Goal: Information Seeking & Learning: Learn about a topic

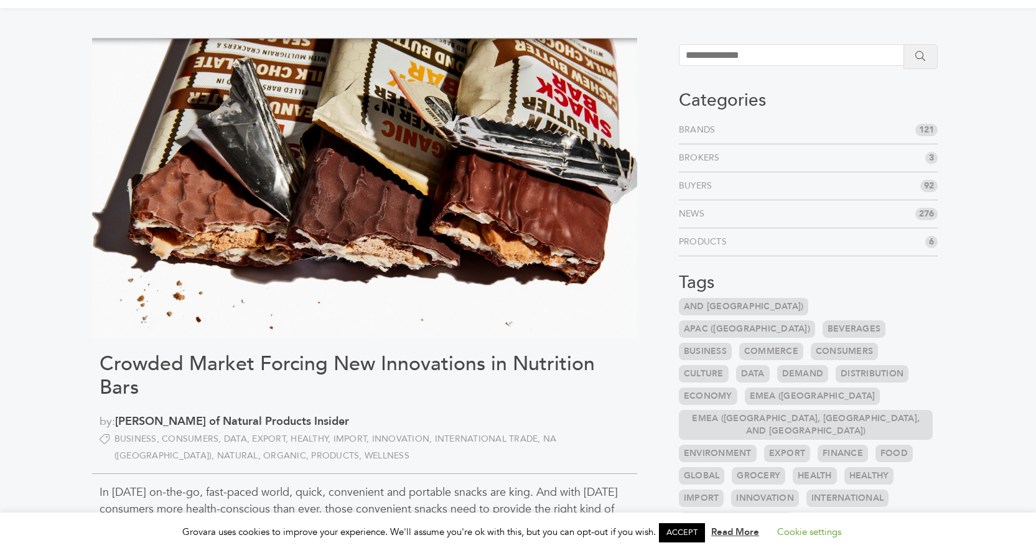
scroll to position [62, 0]
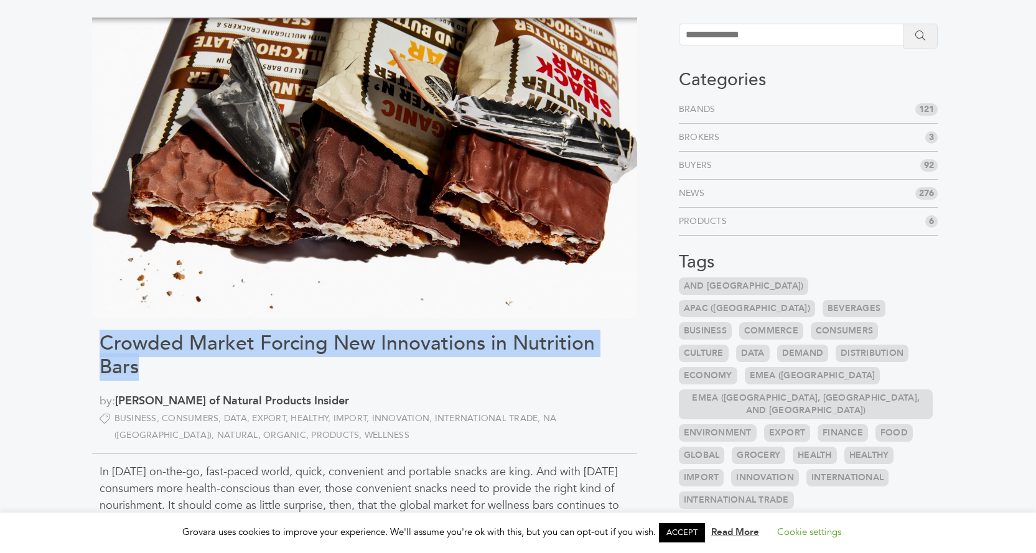
drag, startPoint x: 88, startPoint y: 342, endPoint x: 191, endPoint y: 375, distance: 108.5
click at [192, 374] on h1 "Crowded Market Forcing New Innovations in Nutrition Bars" at bounding box center [365, 356] width 530 height 48
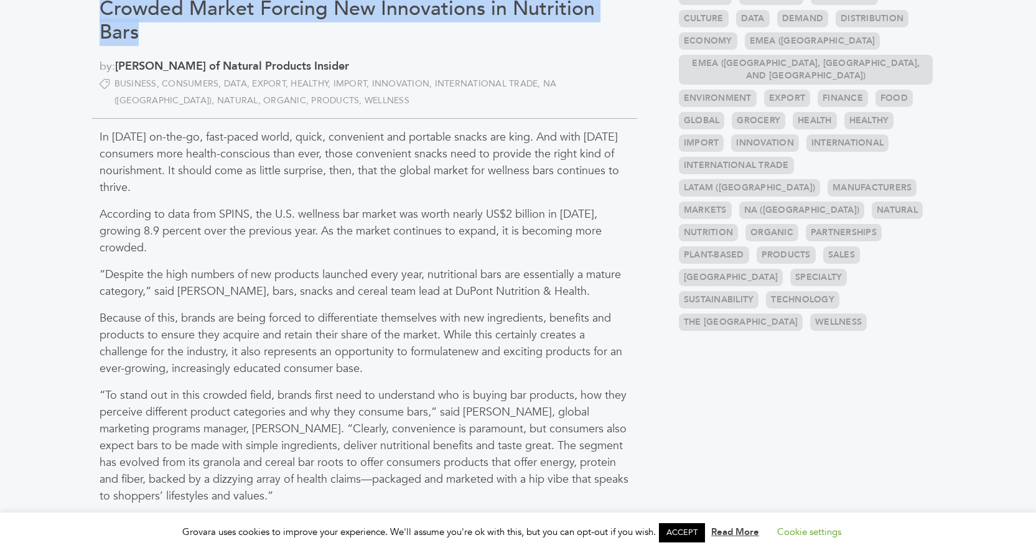
scroll to position [498, 0]
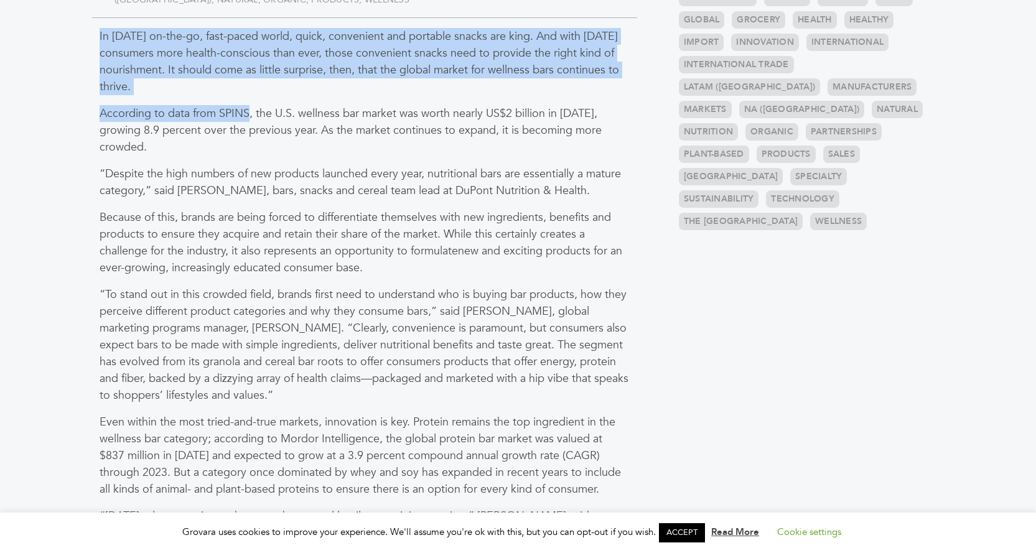
drag, startPoint x: 98, startPoint y: 39, endPoint x: 248, endPoint y: 100, distance: 161.9
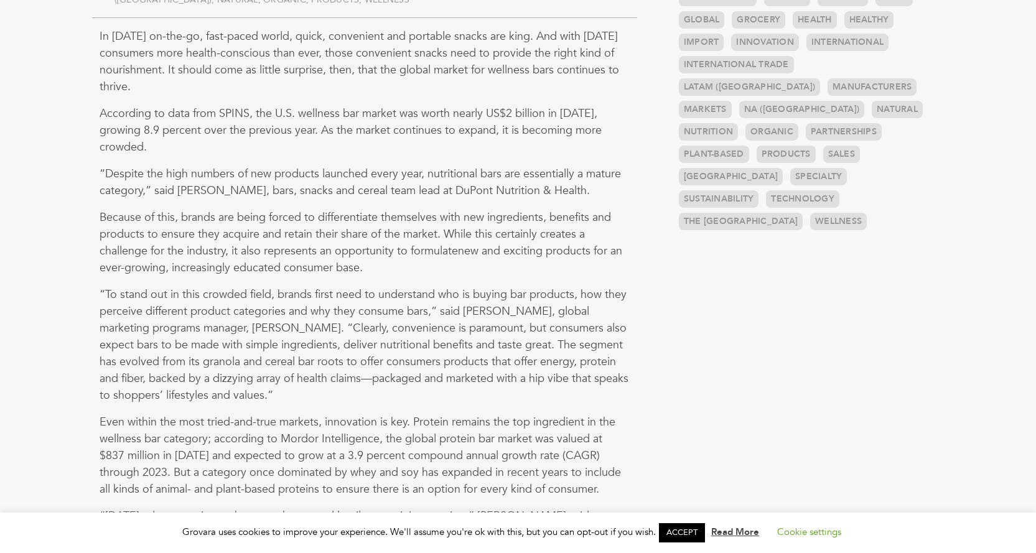
scroll to position [560, 0]
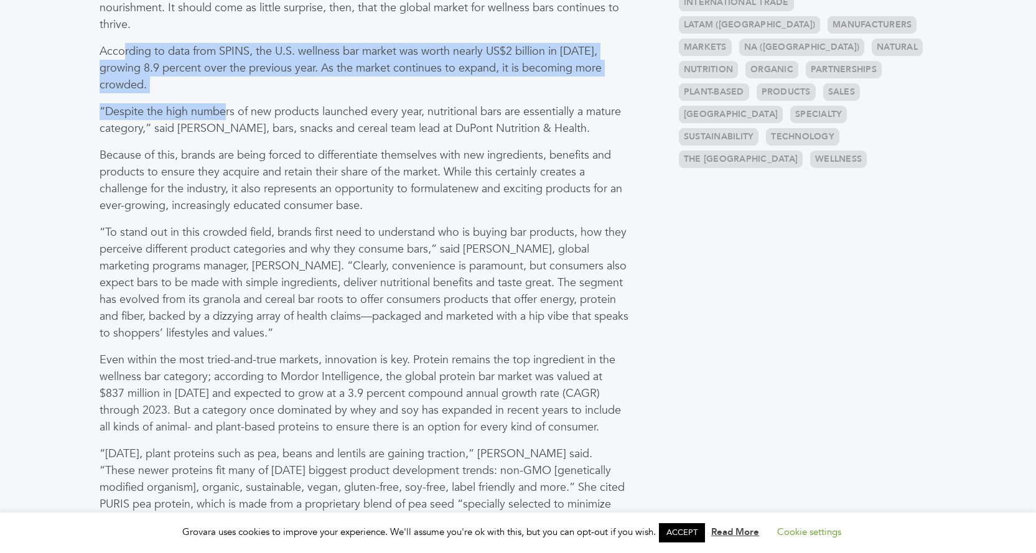
drag, startPoint x: 191, startPoint y: 93, endPoint x: 227, endPoint y: 115, distance: 41.6
click at [227, 115] on p "“Despite the high numbers of new products launched every year, nutritional bars…" at bounding box center [365, 120] width 530 height 34
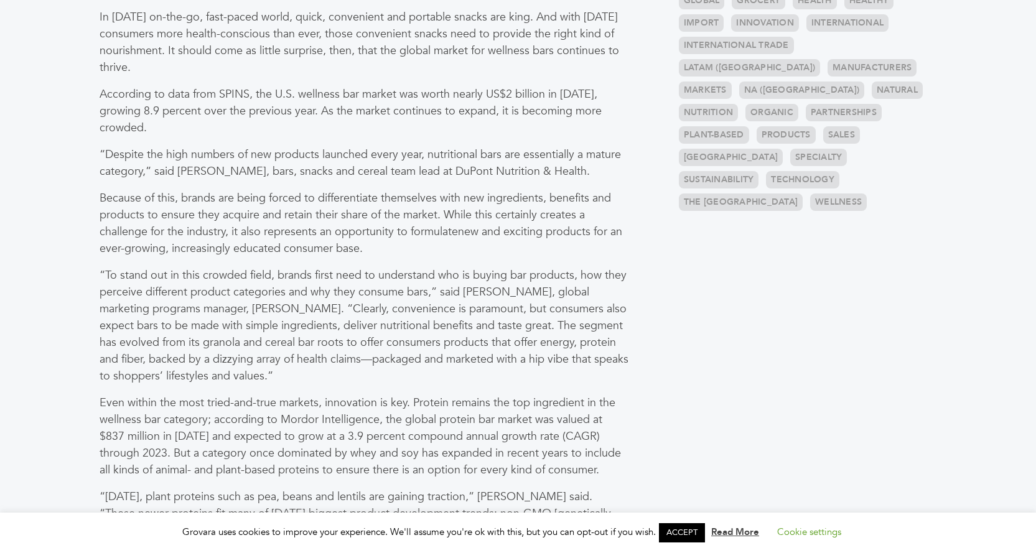
scroll to position [498, 0]
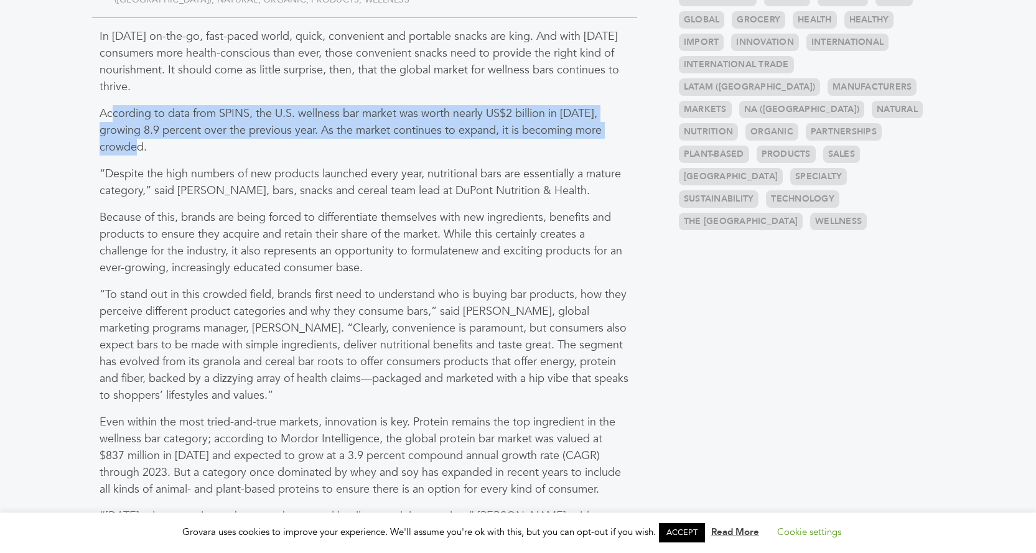
drag, startPoint x: 113, startPoint y: 104, endPoint x: 271, endPoint y: 139, distance: 162.5
click at [271, 139] on p "According to data from SPINS, the U.S. wellness bar market was worth nearly US$…" at bounding box center [365, 130] width 530 height 50
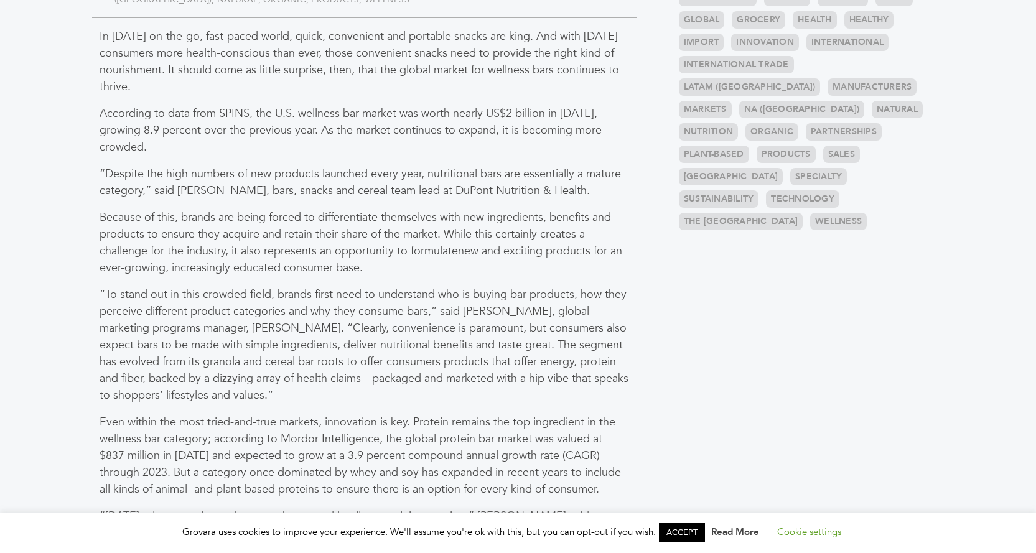
scroll to position [560, 0]
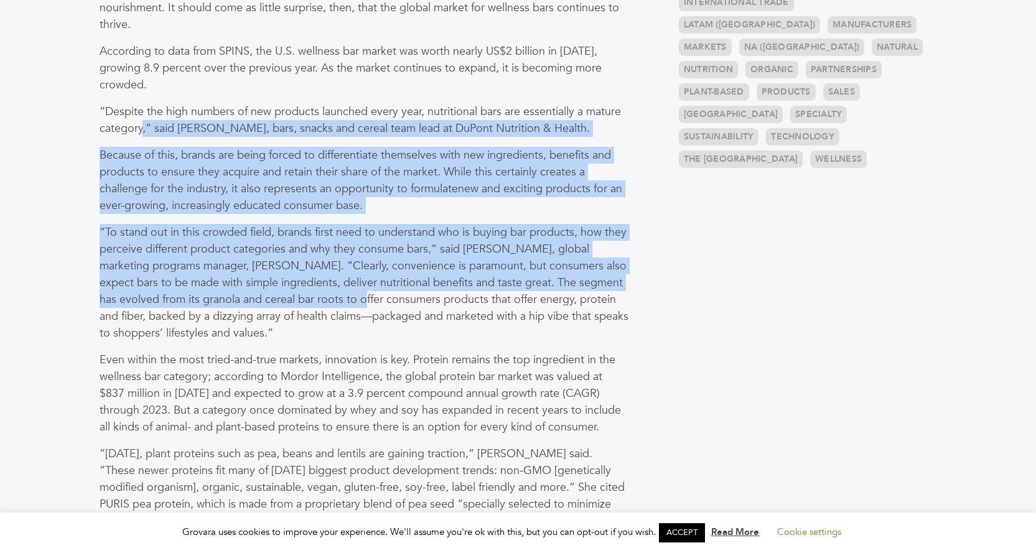
drag, startPoint x: 148, startPoint y: 138, endPoint x: 307, endPoint y: 294, distance: 223.2
click at [307, 294] on p "“To stand out in this crowded field, brands first need to understand who is buy…" at bounding box center [365, 283] width 530 height 118
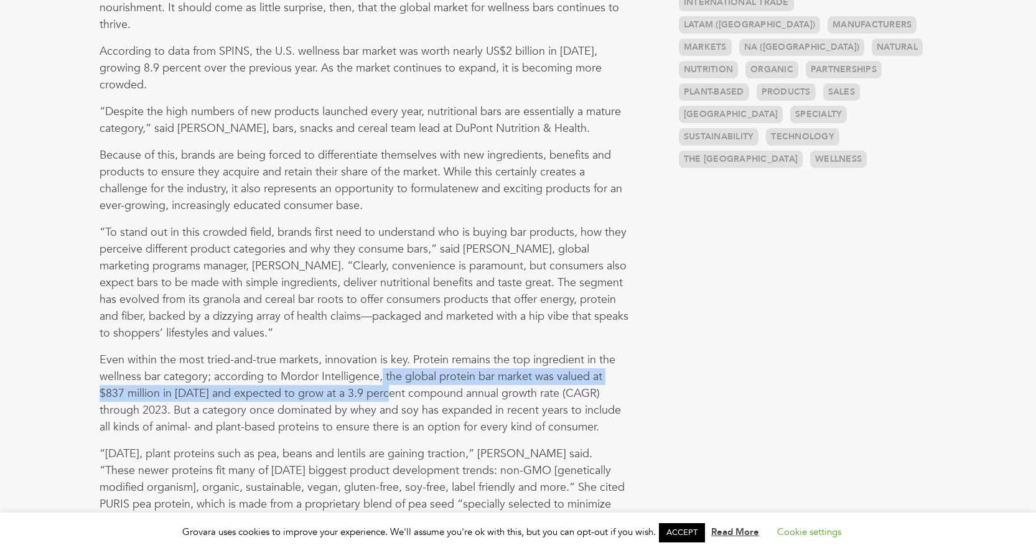
drag, startPoint x: 382, startPoint y: 378, endPoint x: 390, endPoint y: 393, distance: 17.3
click at [390, 393] on p "Even within the most tried-and-true markets, innovation is key. Protein remains…" at bounding box center [365, 394] width 530 height 84
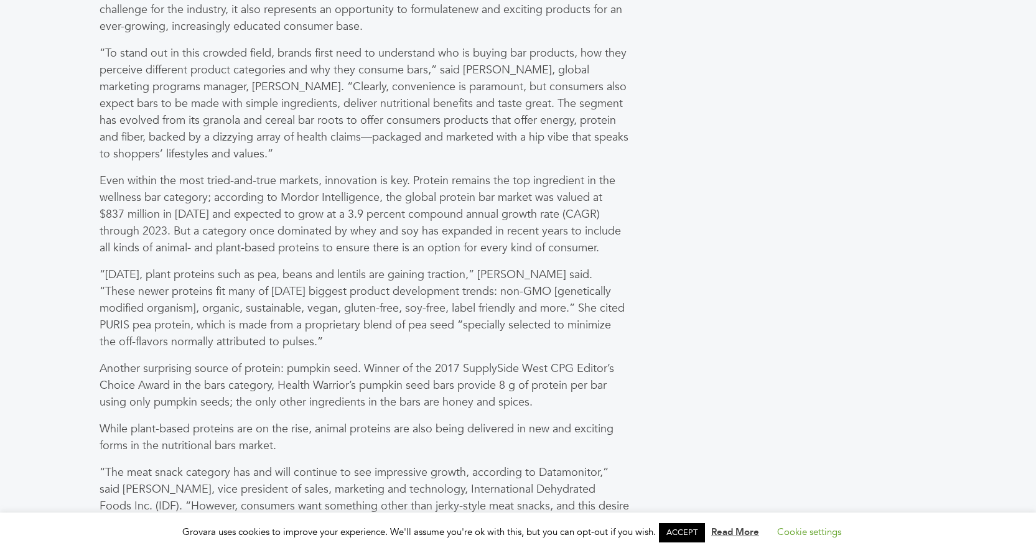
scroll to position [747, 0]
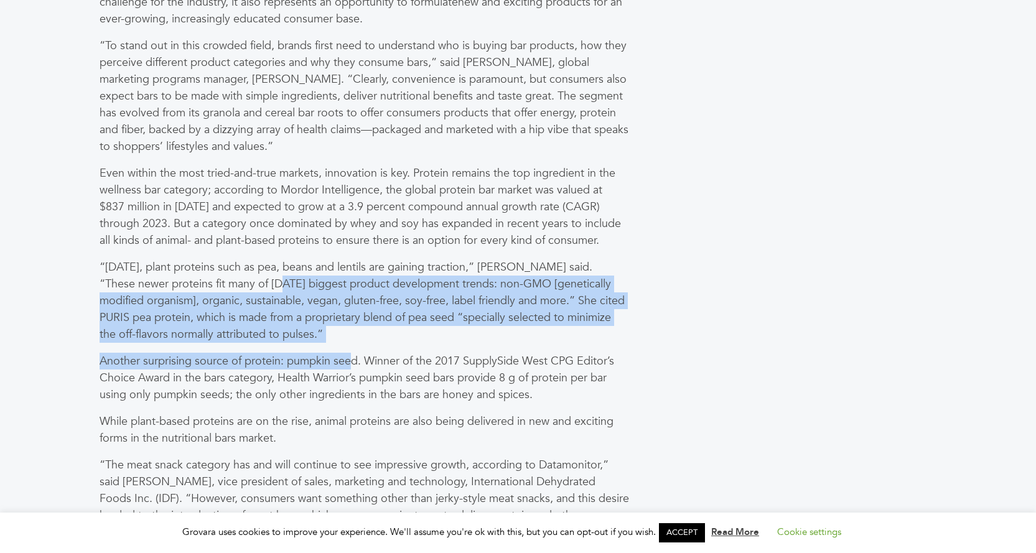
drag, startPoint x: 237, startPoint y: 283, endPoint x: 347, endPoint y: 348, distance: 128.1
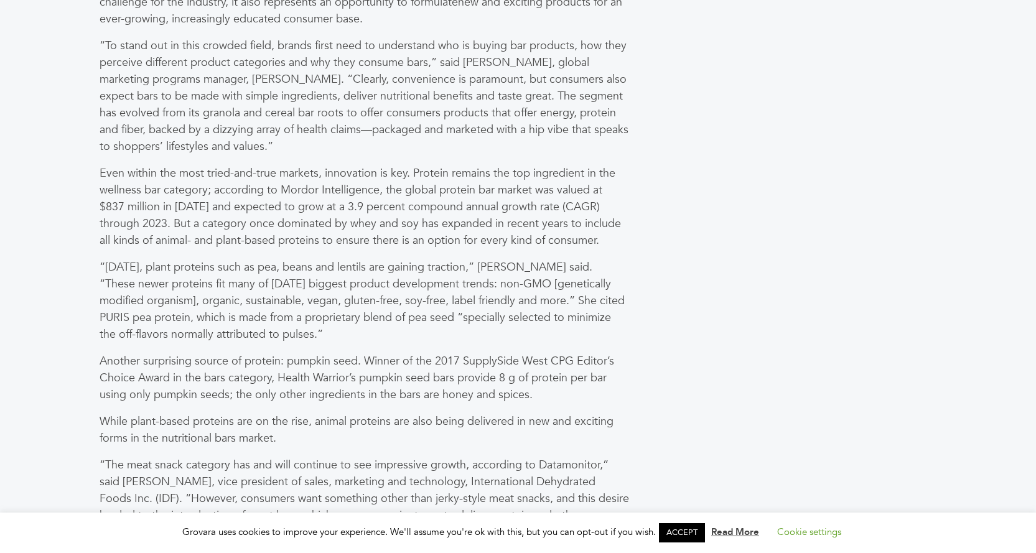
scroll to position [934, 0]
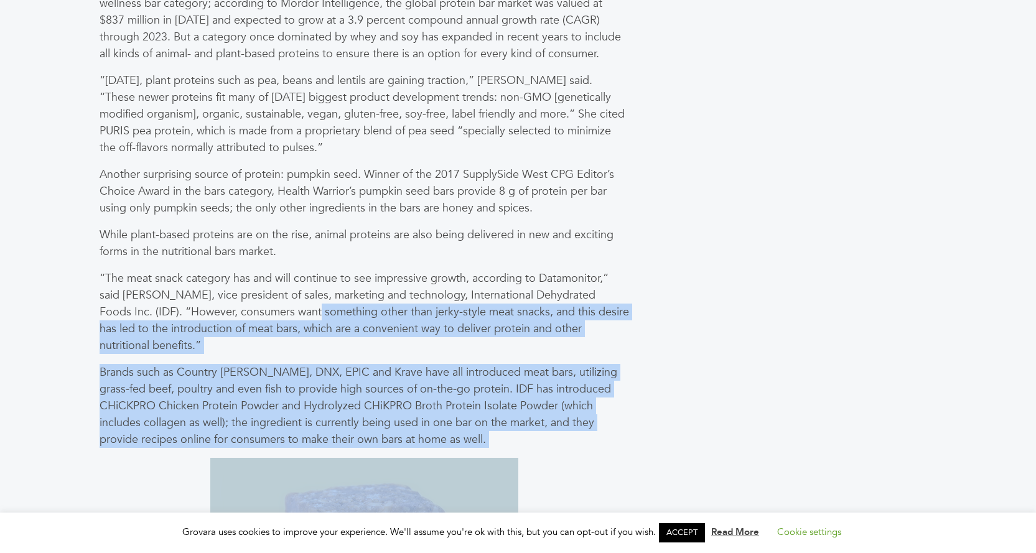
drag, startPoint x: 275, startPoint y: 304, endPoint x: 593, endPoint y: 482, distance: 364.8
drag, startPoint x: 589, startPoint y: 475, endPoint x: 581, endPoint y: 469, distance: 9.8
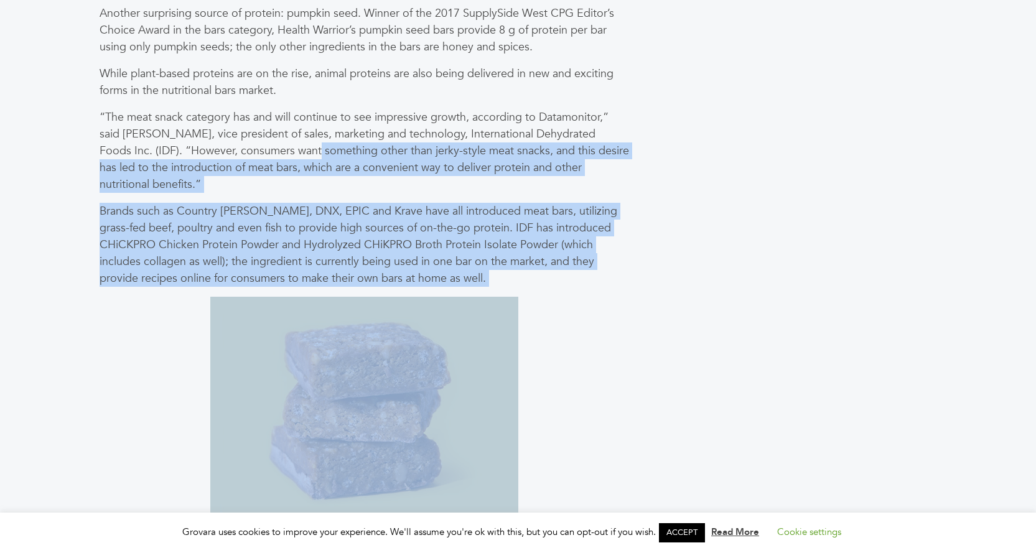
scroll to position [1120, 0]
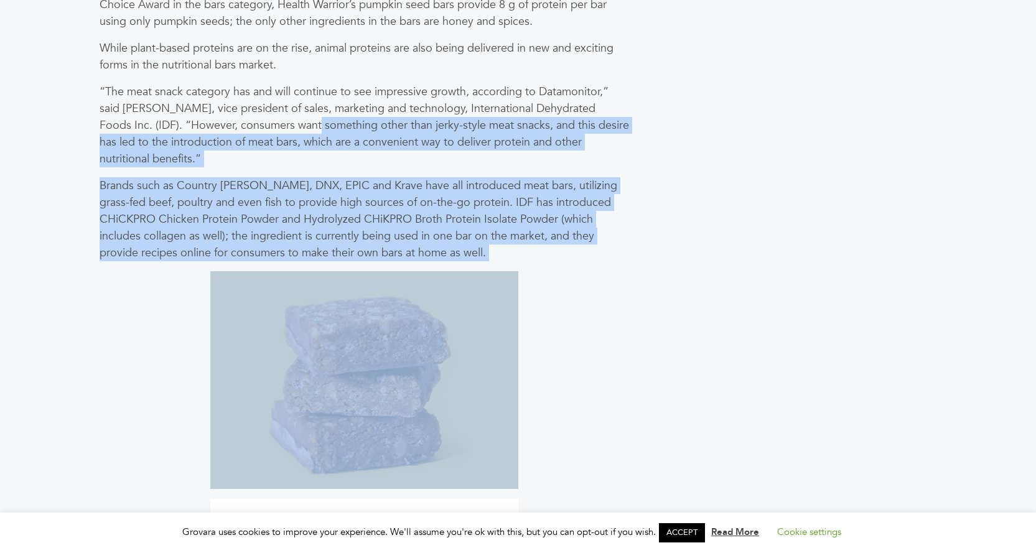
click at [454, 209] on p "Brands such as Country [PERSON_NAME], DNX, EPIC and Krave have all introduced m…" at bounding box center [365, 219] width 530 height 84
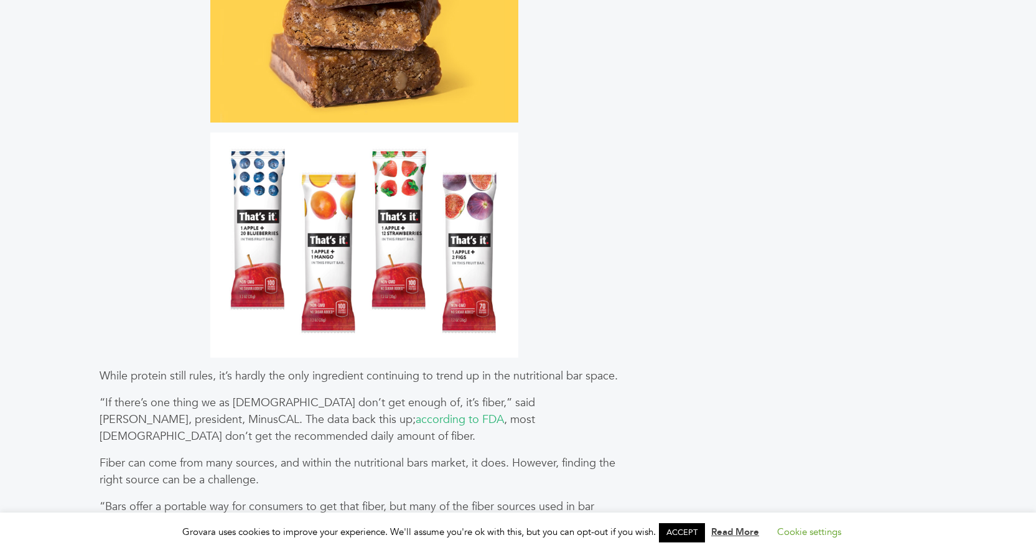
scroll to position [1681, 0]
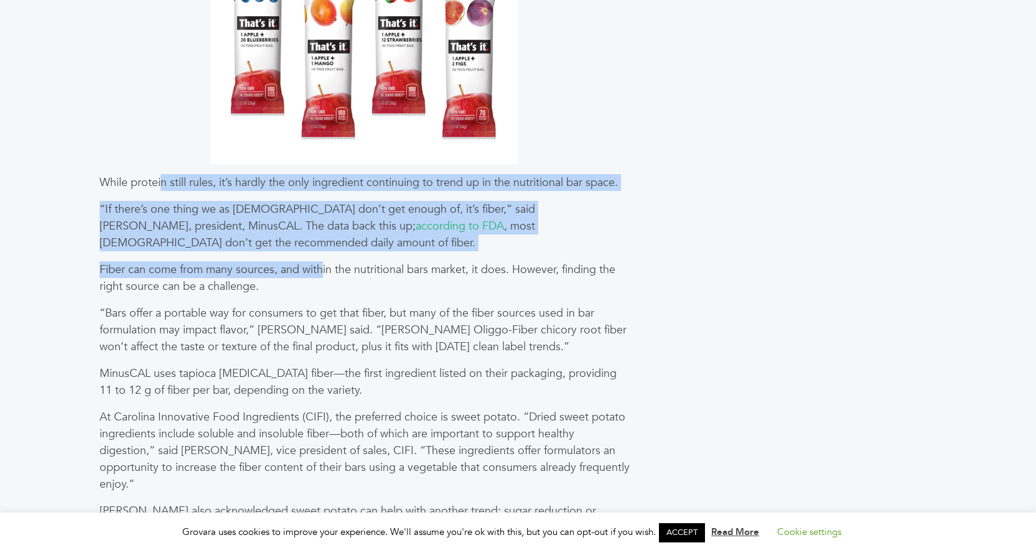
drag, startPoint x: 166, startPoint y: 181, endPoint x: 322, endPoint y: 270, distance: 180.4
click at [322, 270] on p "Fiber can come from many sources, and within the nutritional bars market, it do…" at bounding box center [365, 278] width 530 height 34
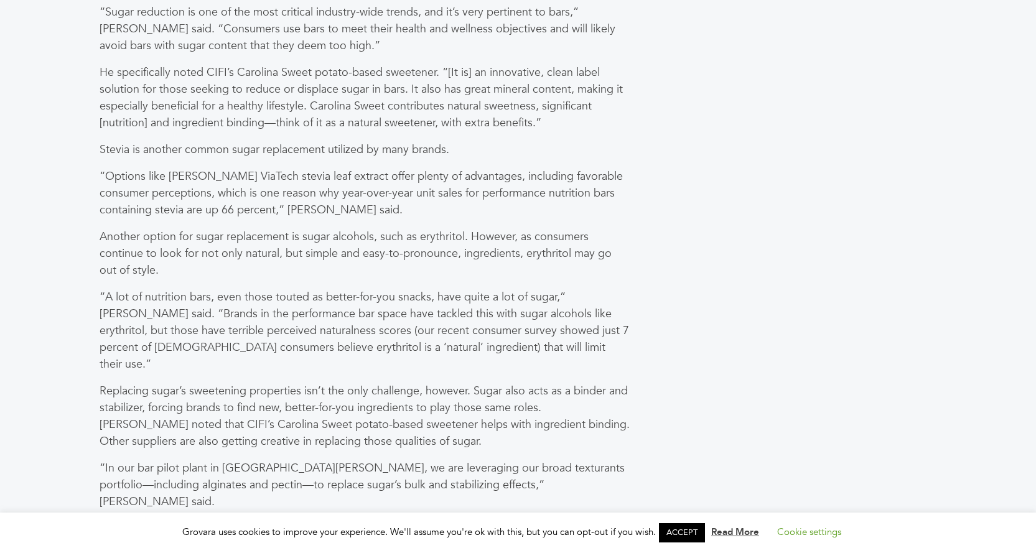
scroll to position [2241, 0]
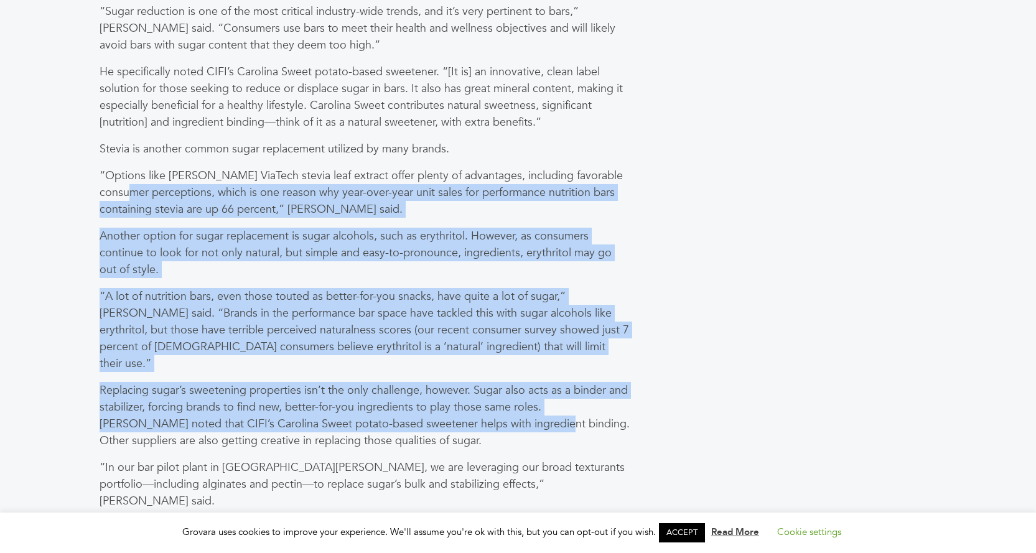
drag, startPoint x: 140, startPoint y: 217, endPoint x: 469, endPoint y: 410, distance: 381.1
click at [469, 410] on div "In [DATE] on-the-go, fast-paced world, quick, convenient and portable snacks ar…" at bounding box center [364, 32] width 545 height 3514
click at [469, 410] on p "Replacing sugar’s sweetening properties isn’t the only challenge, however. Suga…" at bounding box center [365, 415] width 530 height 67
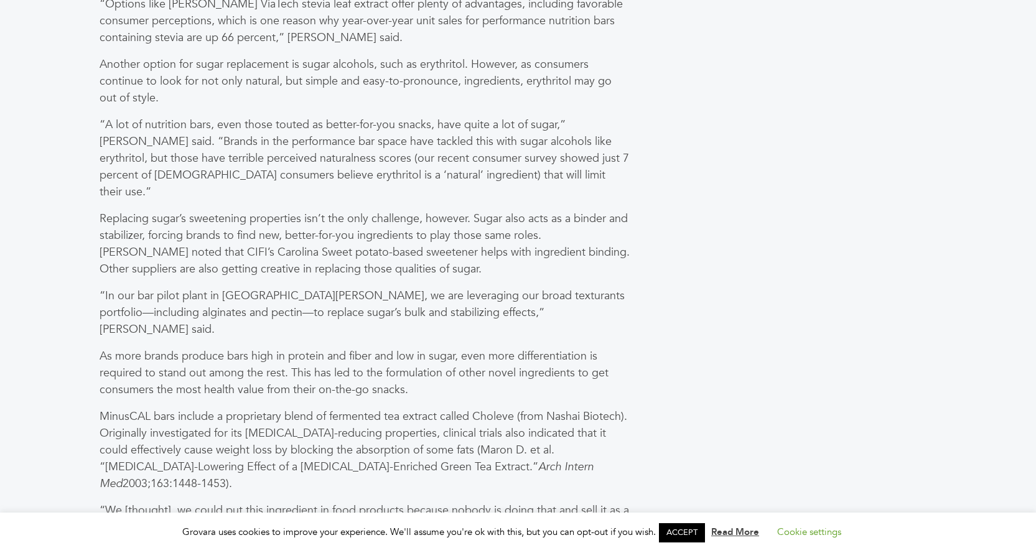
scroll to position [2428, 0]
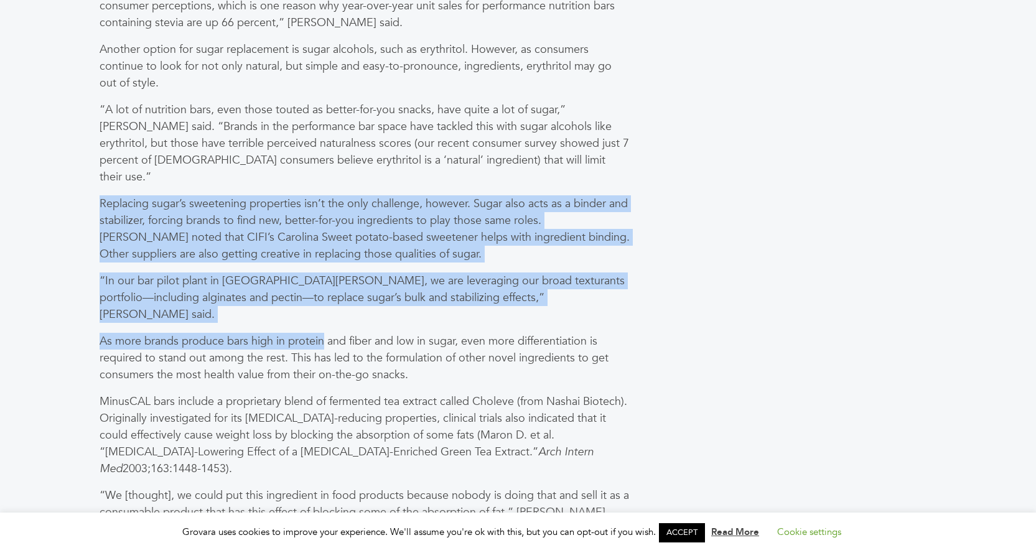
drag, startPoint x: 123, startPoint y: 199, endPoint x: 325, endPoint y: 294, distance: 223.6
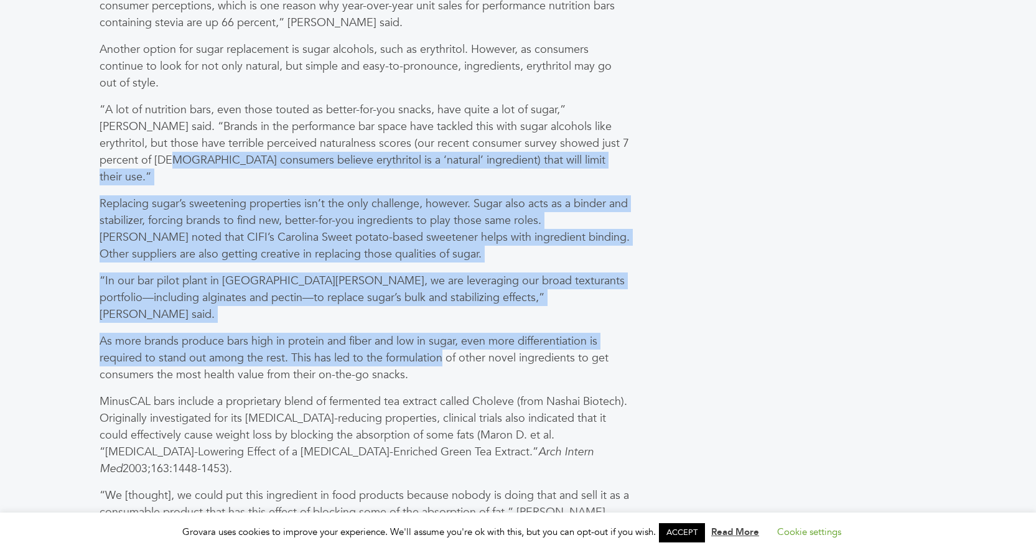
drag, startPoint x: 124, startPoint y: 163, endPoint x: 443, endPoint y: 324, distance: 356.6
click at [443, 333] on p "As more brands produce bars high in protein and fiber and low in sugar, even mo…" at bounding box center [365, 358] width 530 height 50
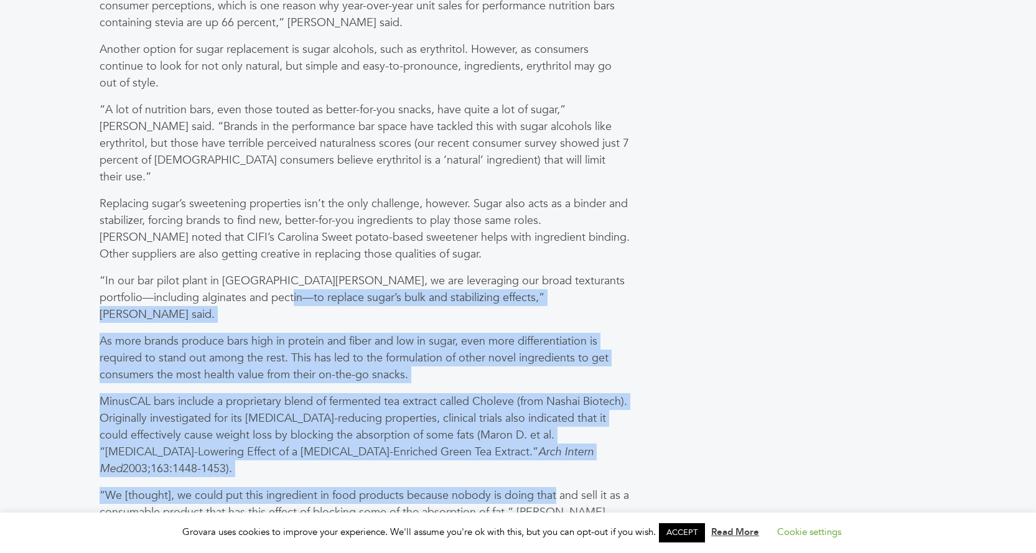
drag, startPoint x: 250, startPoint y: 278, endPoint x: 555, endPoint y: 453, distance: 351.1
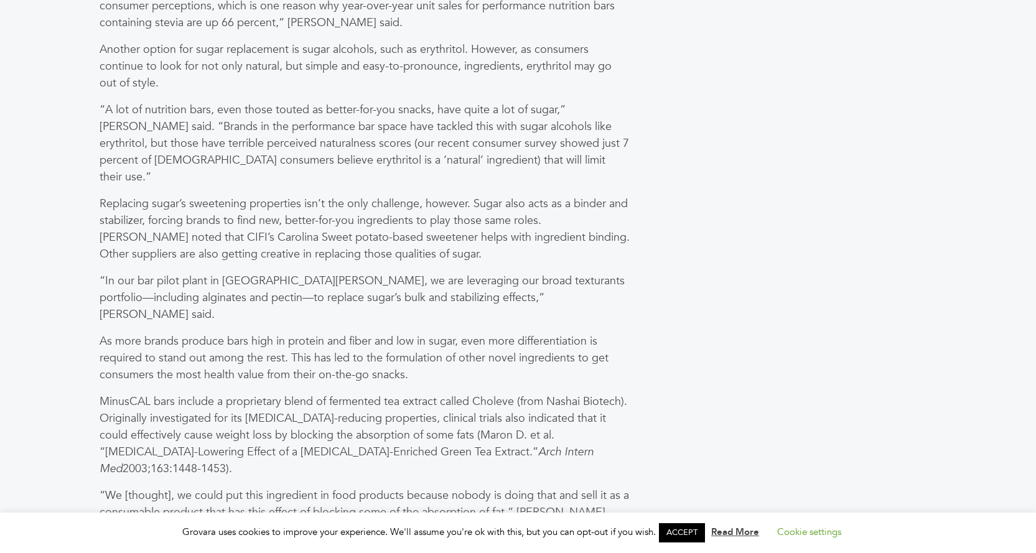
click at [556, 487] on p "“We [thought], we could put this ingredient in food products because nobody is …" at bounding box center [365, 520] width 530 height 67
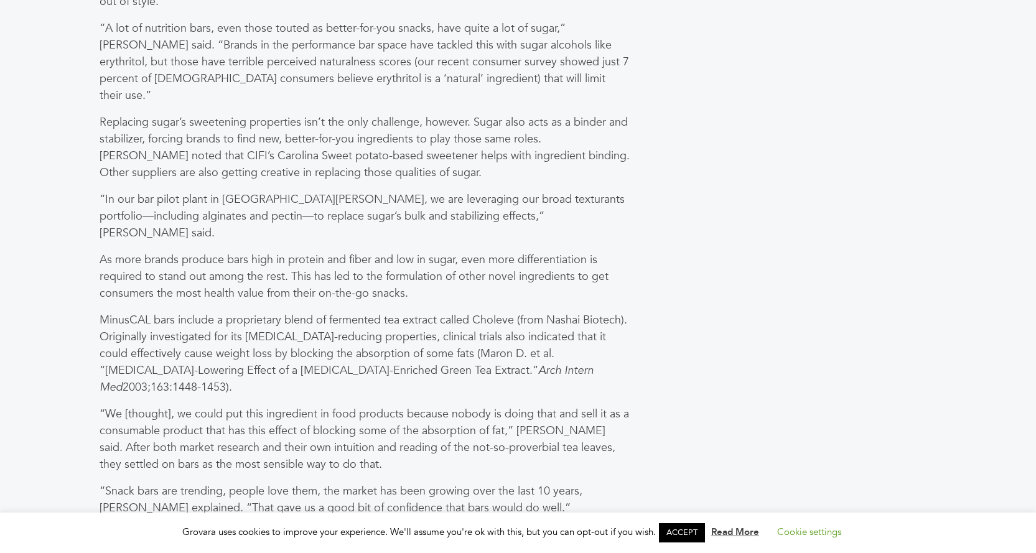
scroll to position [2614, 0]
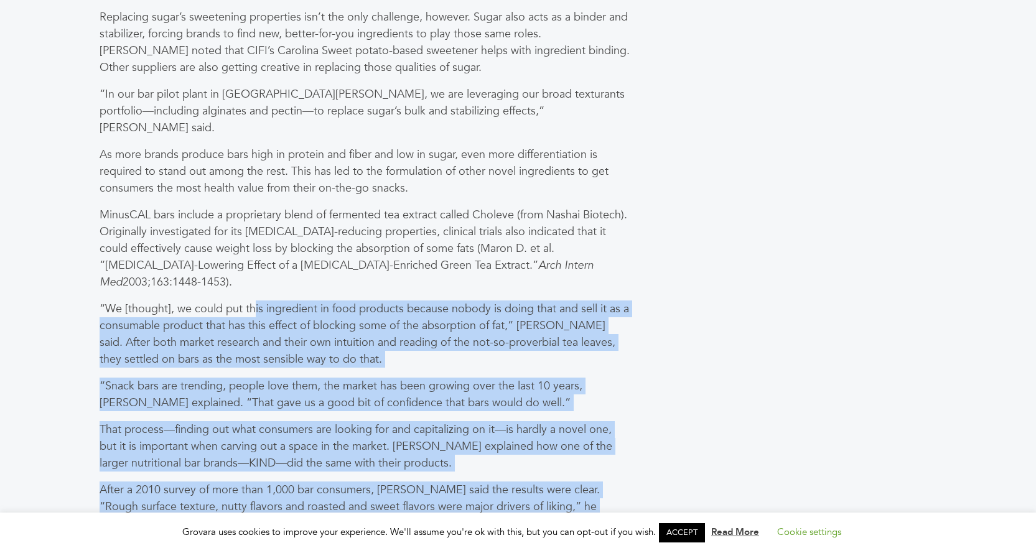
drag, startPoint x: 313, startPoint y: 281, endPoint x: 635, endPoint y: 467, distance: 371.8
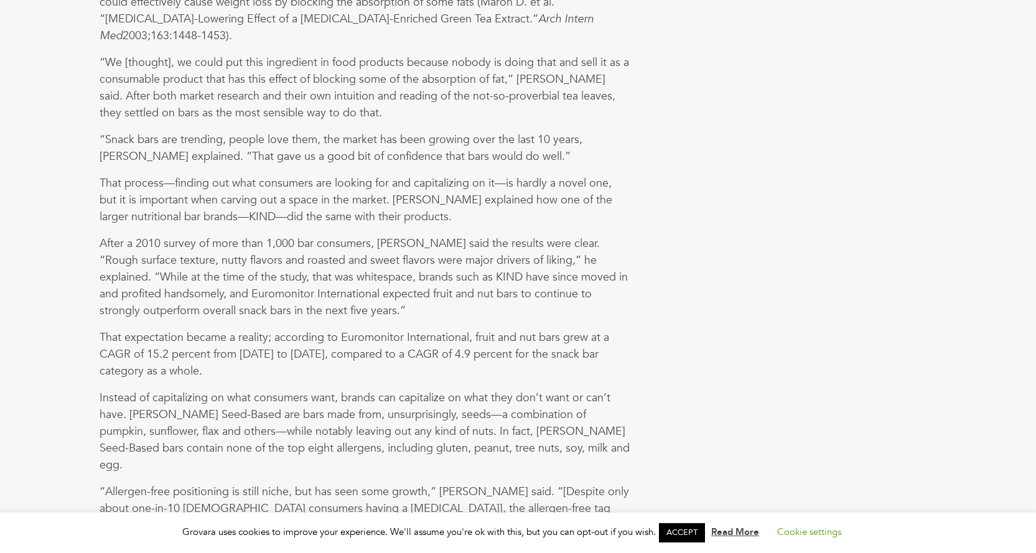
scroll to position [2863, 0]
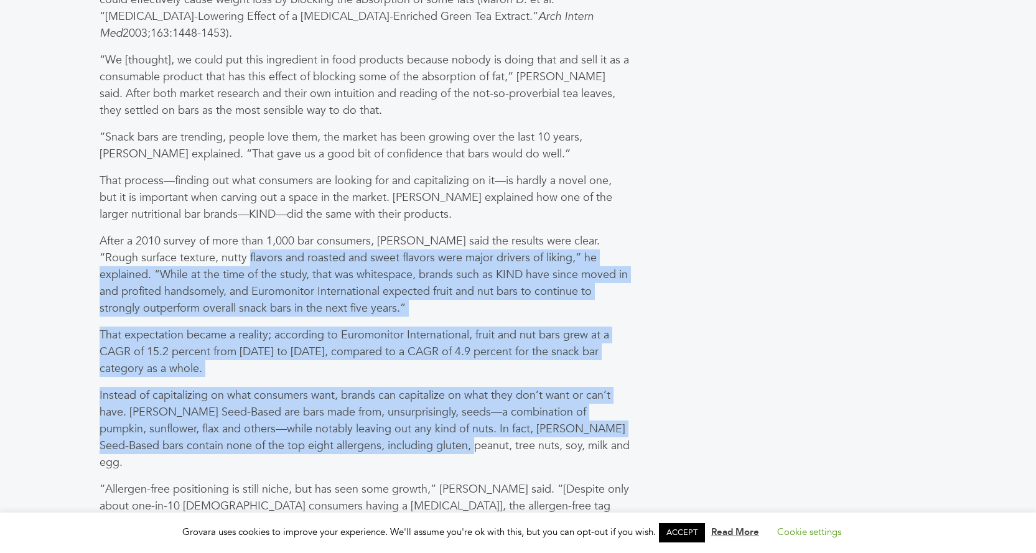
drag, startPoint x: 422, startPoint y: 365, endPoint x: 449, endPoint y: 389, distance: 36.6
click at [293, 327] on p "That expectation became a reality; according to Euromonitor International, frui…" at bounding box center [365, 352] width 530 height 50
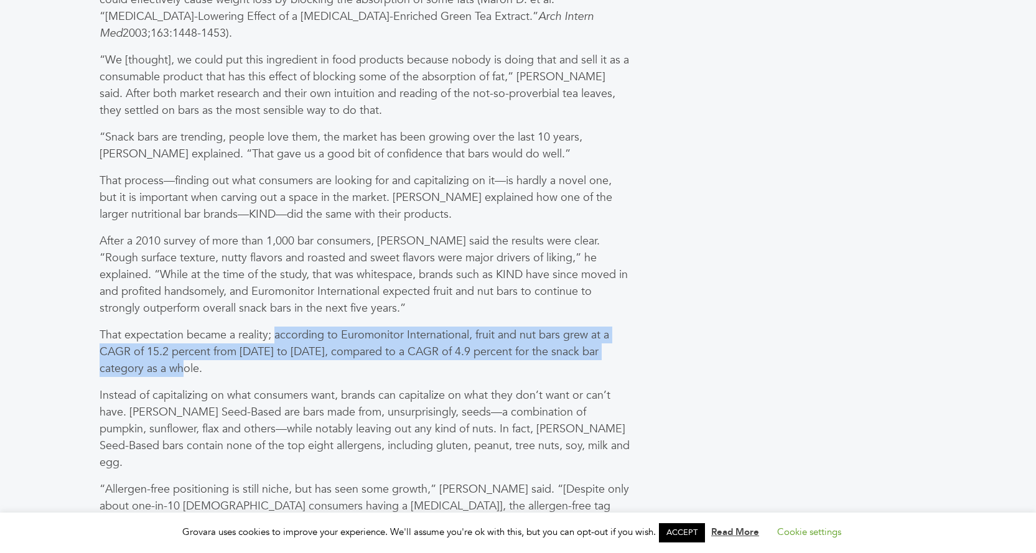
drag, startPoint x: 275, startPoint y: 284, endPoint x: 307, endPoint y: 311, distance: 42.0
click at [307, 327] on p "That expectation became a reality; according to Euromonitor International, frui…" at bounding box center [365, 352] width 530 height 50
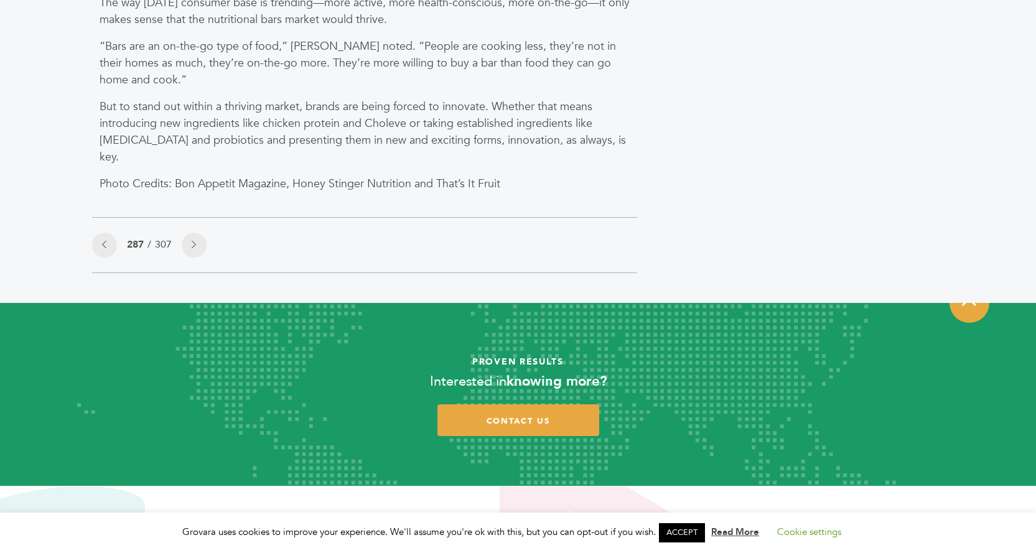
scroll to position [3858, 0]
